Goal: Find specific page/section: Find specific page/section

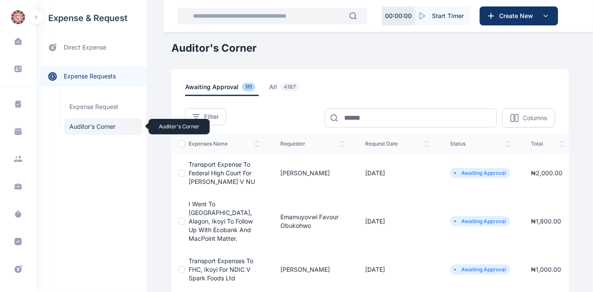
drag, startPoint x: 0, startPoint y: 0, endPoint x: 80, endPoint y: 126, distance: 149.1
click at [80, 126] on span "Auditor's Corner Auditor's Corner" at bounding box center [103, 126] width 78 height 16
click at [89, 126] on span "Auditor's Corner Auditor's Corner" at bounding box center [103, 126] width 78 height 16
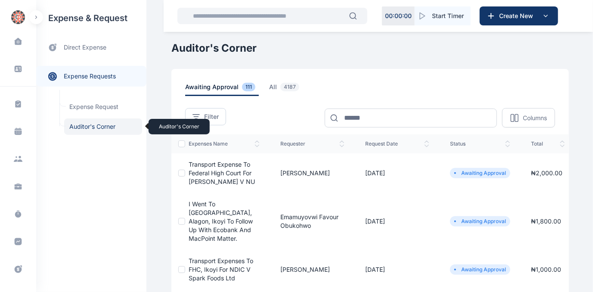
click at [81, 124] on span "Auditor's Corner Auditor's Corner" at bounding box center [103, 126] width 78 height 16
click at [80, 126] on span "Auditor's Corner Auditor's Corner" at bounding box center [103, 126] width 78 height 16
